Goal: Navigation & Orientation: Find specific page/section

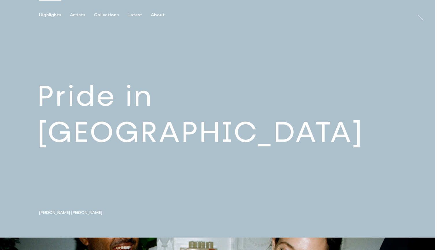
click at [167, 124] on link at bounding box center [217, 119] width 435 height 238
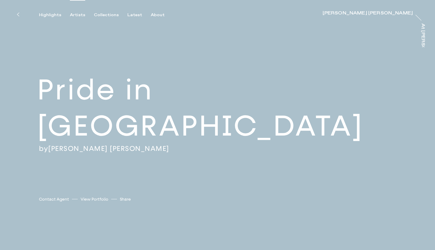
click at [81, 15] on div "Artists" at bounding box center [77, 14] width 15 height 5
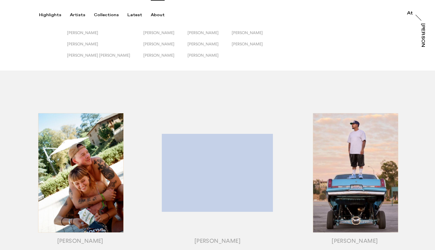
click at [152, 15] on div "About" at bounding box center [158, 14] width 14 height 5
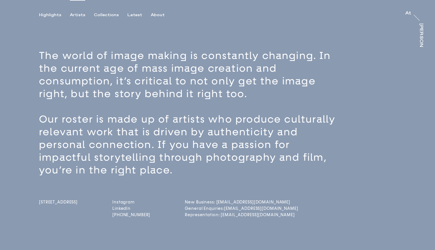
click at [80, 15] on div "Artists" at bounding box center [77, 14] width 15 height 5
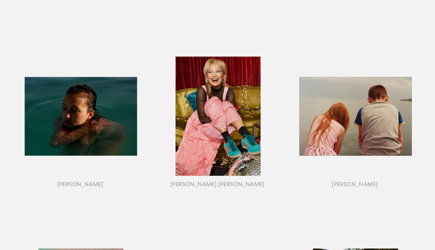
scroll to position [286, 0]
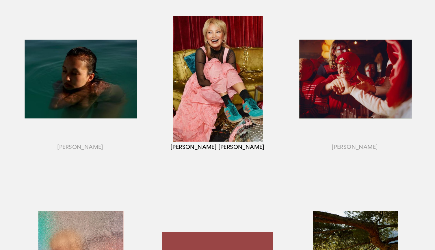
click at [247, 106] on div "button" at bounding box center [217, 86] width 137 height 180
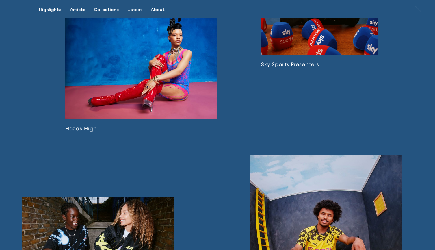
scroll to position [613, 0]
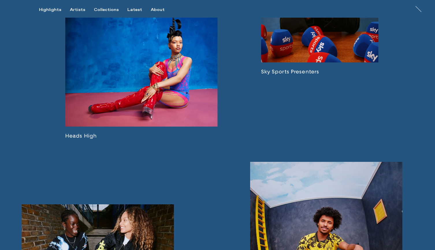
click at [174, 101] on link at bounding box center [141, 72] width 152 height 134
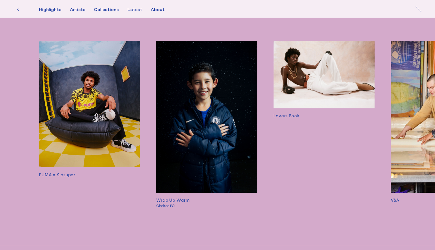
scroll to position [1471, 0]
